Goal: Information Seeking & Learning: Learn about a topic

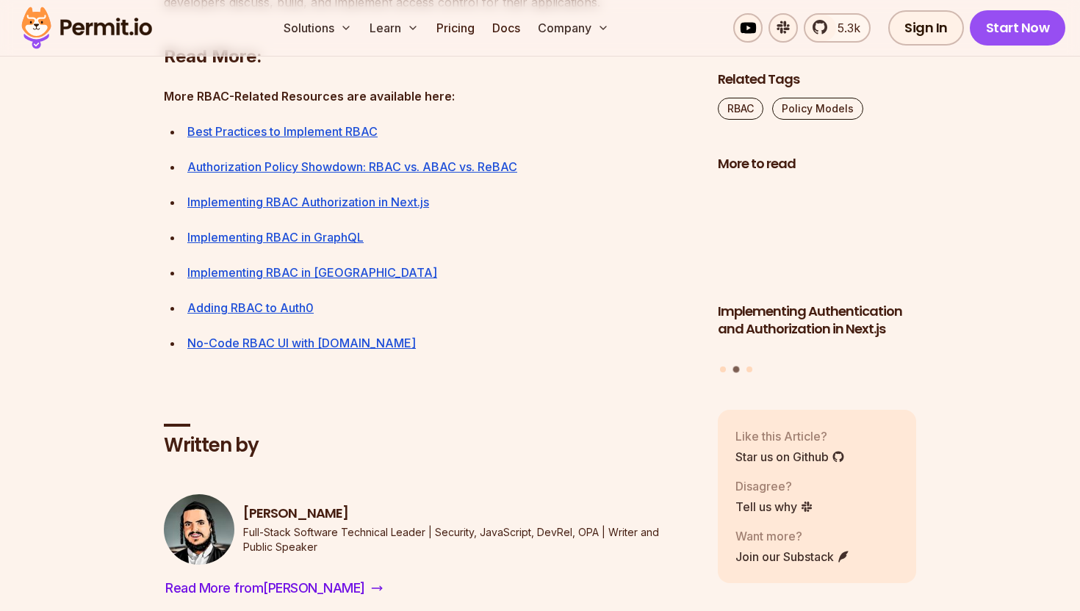
scroll to position [5597, 0]
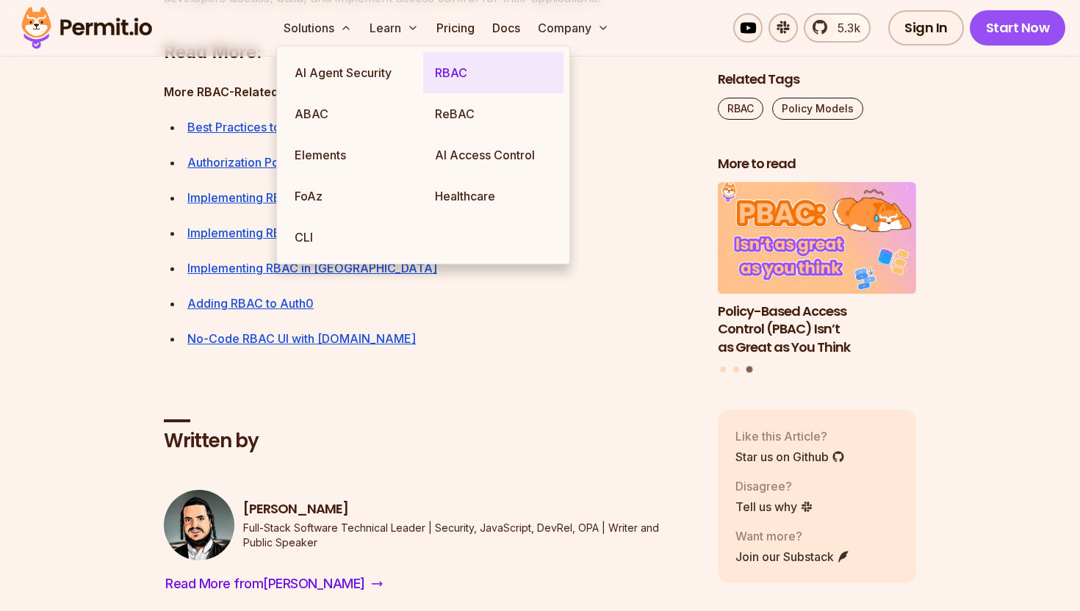
click at [427, 71] on link "RBAC" at bounding box center [493, 72] width 140 height 41
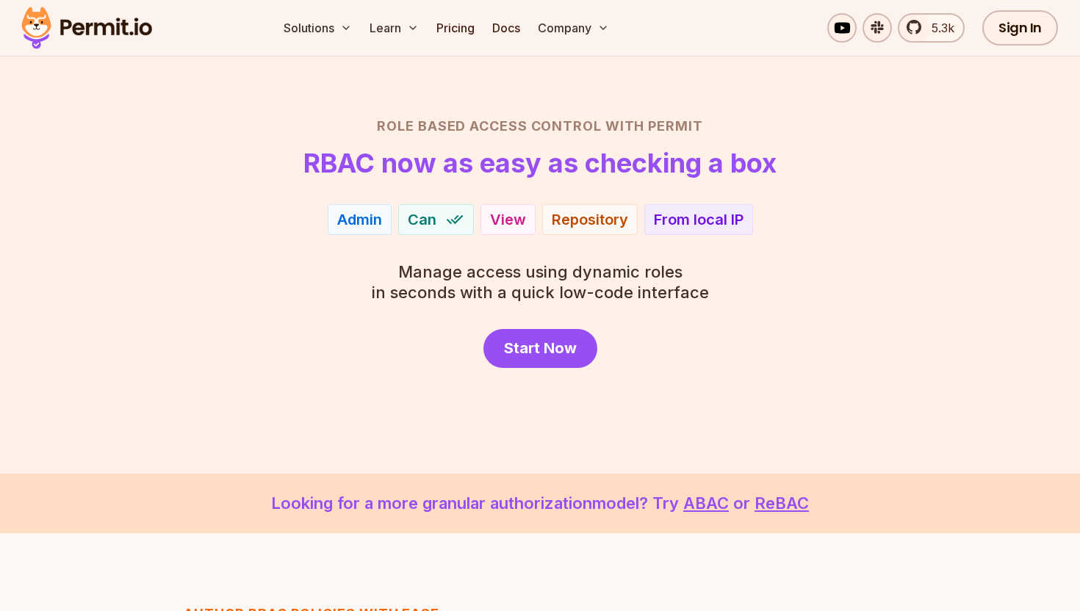
scroll to position [69, 0]
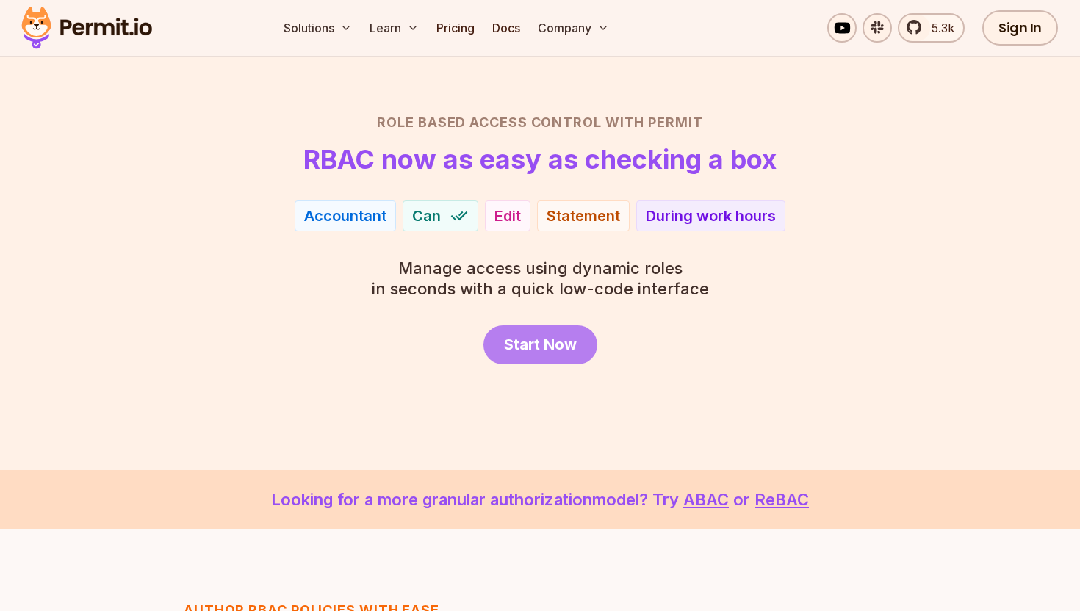
click at [542, 340] on span "Start Now" at bounding box center [540, 344] width 73 height 21
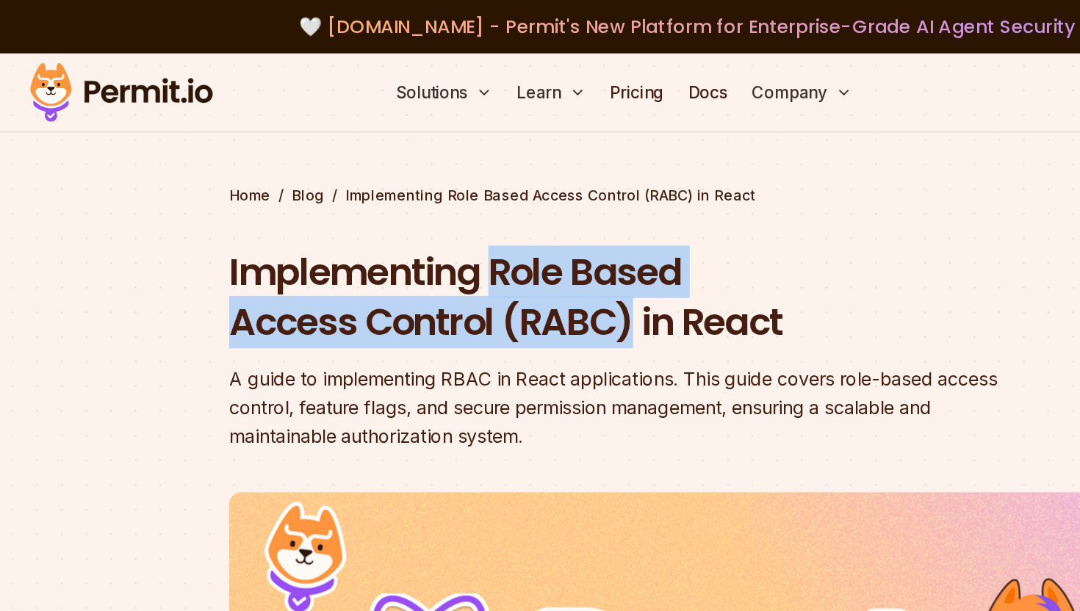
drag, startPoint x: 352, startPoint y: 189, endPoint x: 450, endPoint y: 231, distance: 107.2
click at [450, 231] on h1 "Implementing Role Based Access Control (RABC) in React" at bounding box center [446, 212] width 564 height 73
copy h1 "Role Based Access Control (RABC)"
